Goal: Task Accomplishment & Management: Use online tool/utility

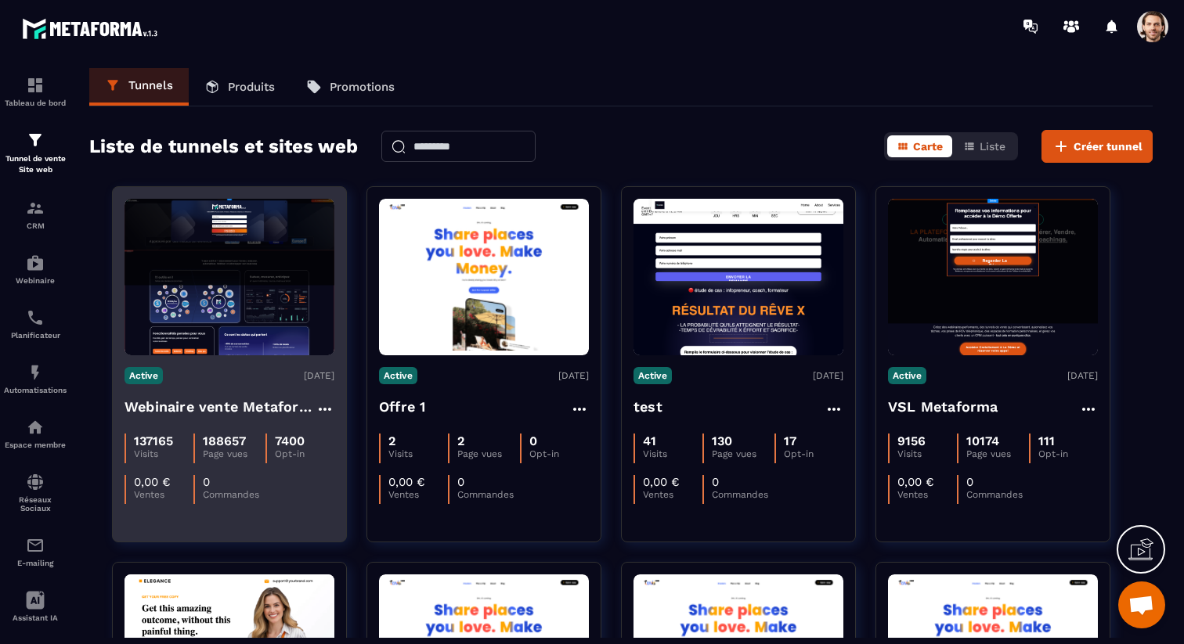
click at [253, 423] on div "137165 Visits 188657 Page vues 7400 Opt-in 0,00 € Ventes 0 Commandes" at bounding box center [229, 463] width 210 height 82
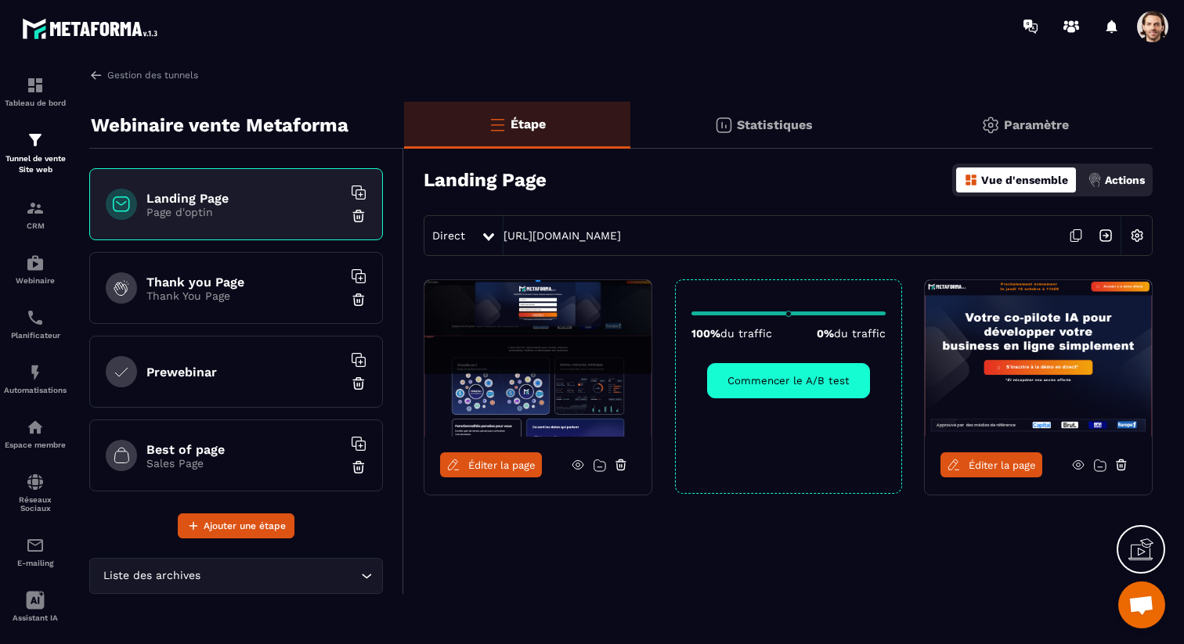
click at [514, 462] on span "Éditer la page" at bounding box center [501, 466] width 67 height 12
